Goal: Transaction & Acquisition: Purchase product/service

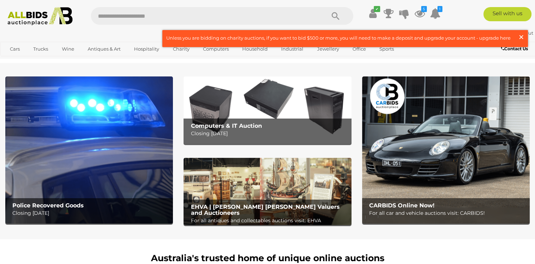
click at [522, 35] on span "×" at bounding box center [521, 37] width 6 height 14
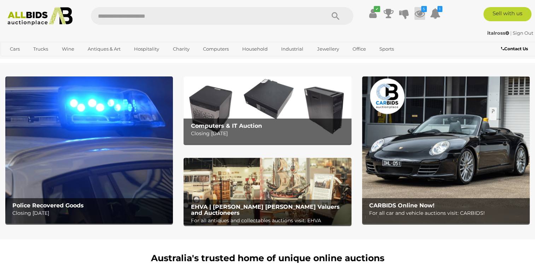
click at [418, 12] on icon at bounding box center [419, 13] width 11 height 13
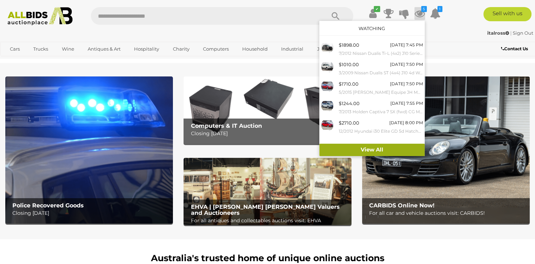
click at [381, 149] on link "View All" at bounding box center [371, 150] width 105 height 12
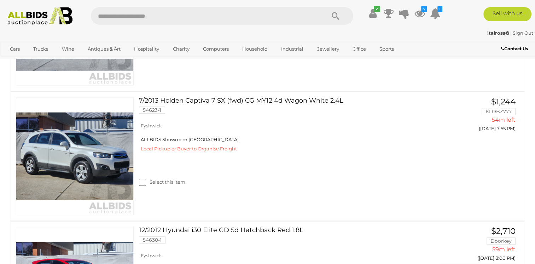
scroll to position [495, 0]
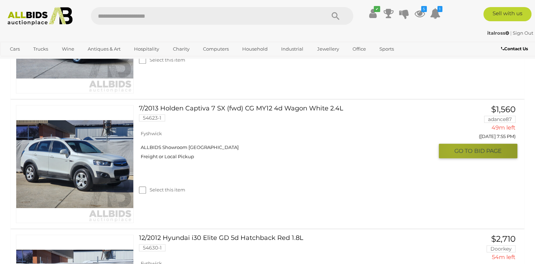
click at [454, 149] on span "GO TO" at bounding box center [464, 150] width 20 height 7
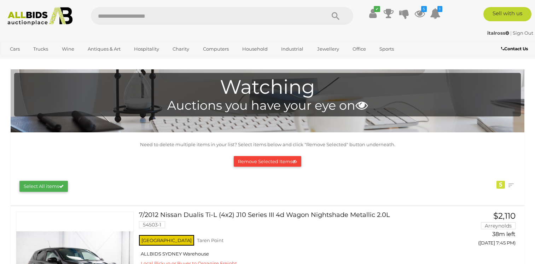
scroll to position [495, 0]
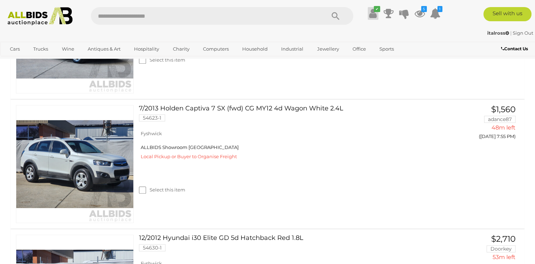
click at [373, 14] on icon at bounding box center [372, 13] width 7 height 13
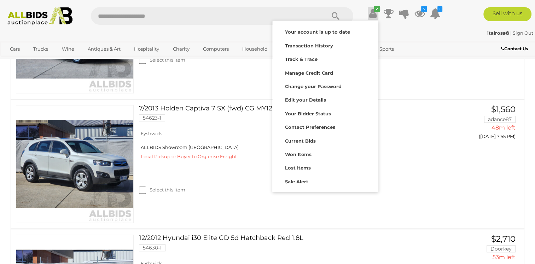
click at [471, 74] on div "5/2015 Holden Cruze Equipe JH MY15 4d Sedan Red 1.8L 54389-1 Fyshwick ALLBIDS S…" at bounding box center [267, 34] width 524 height 128
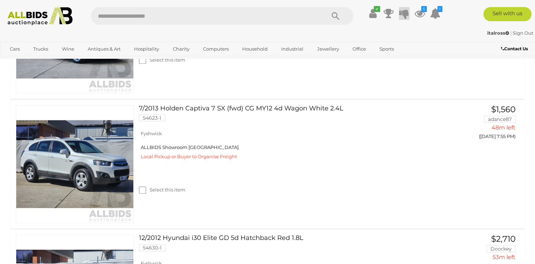
click at [403, 12] on icon at bounding box center [404, 13] width 10 height 13
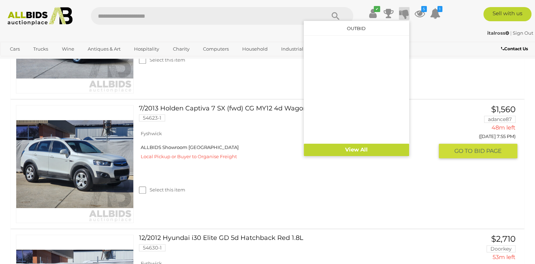
click at [403, 185] on div "Select this item" at bounding box center [289, 180] width 300 height 31
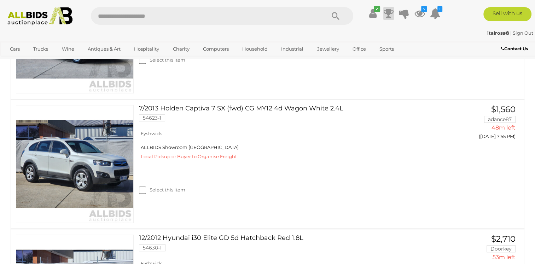
click at [386, 13] on icon at bounding box center [389, 13] width 10 height 13
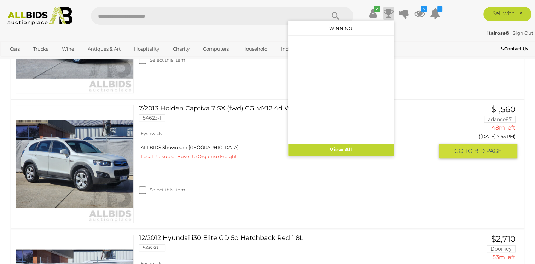
click at [423, 127] on link "7/2013 Holden Captiva 7 SX (fwd) CG MY12 4d Wagon White 2.4L 54623-1" at bounding box center [288, 116] width 289 height 22
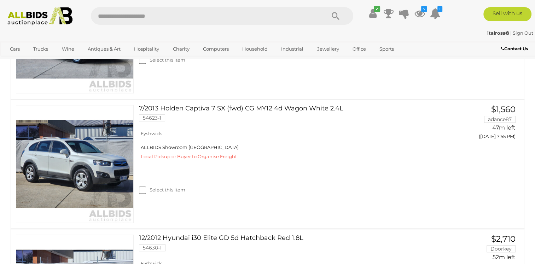
scroll to position [495, 0]
click at [436, 14] on icon at bounding box center [435, 13] width 11 height 13
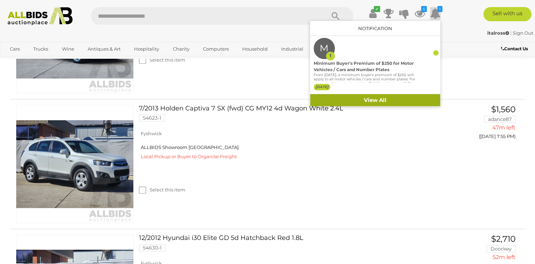
click at [404, 100] on link "View All" at bounding box center [375, 100] width 130 height 12
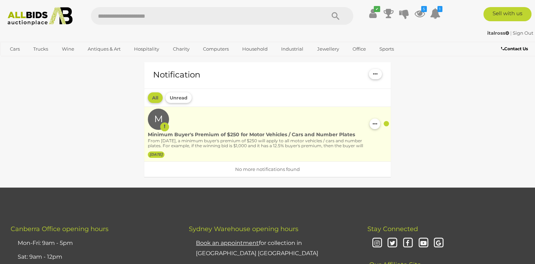
click at [271, 142] on p "From 1st September 2025, a minimum buyer's premium of $250 will apply to all mo…" at bounding box center [257, 148] width 218 height 21
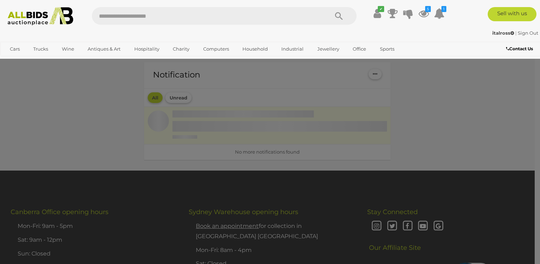
click at [271, 142] on div at bounding box center [270, 132] width 540 height 264
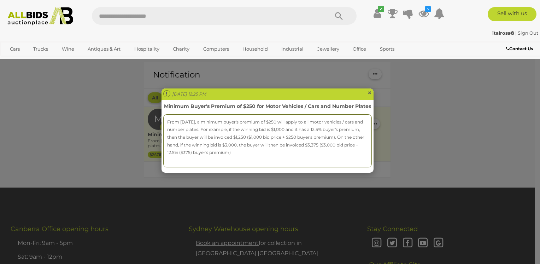
click at [369, 91] on span "×" at bounding box center [370, 92] width 4 height 8
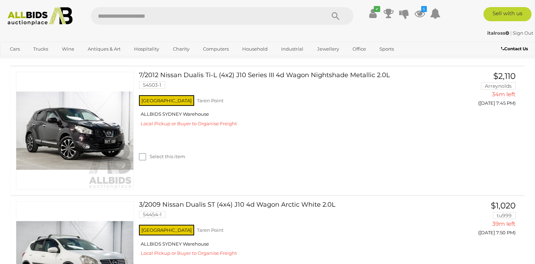
scroll to position [141, 0]
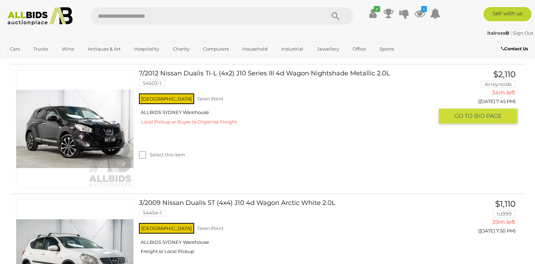
click at [451, 117] on button "GO TO BID PAGE" at bounding box center [478, 116] width 78 height 14
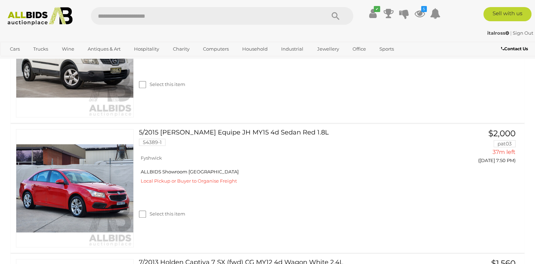
scroll to position [354, 0]
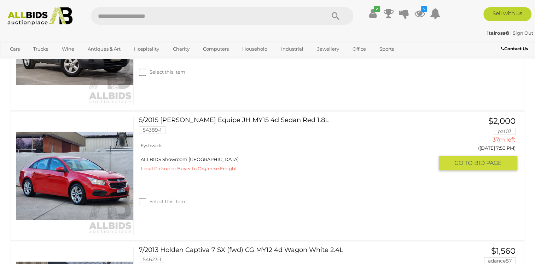
click at [177, 139] on link "5/2015 [PERSON_NAME] Equipe JH MY15 4d Sedan Red 1.8L 54389-1" at bounding box center [288, 128] width 289 height 22
